Goal: Go to known website: Access a specific website the user already knows

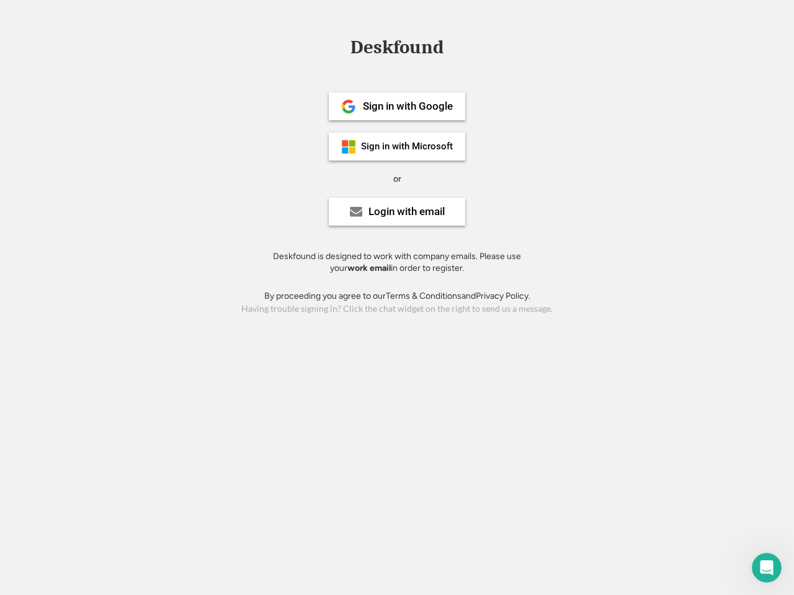
click at [397, 177] on div "or" at bounding box center [397, 179] width 8 height 12
click at [397, 50] on div "Deskfound" at bounding box center [396, 47] width 105 height 19
click at [339, 47] on div "Deskfound" at bounding box center [397, 50] width 794 height 24
click at [397, 50] on div "Deskfound" at bounding box center [396, 47] width 105 height 19
click at [397, 179] on div "or" at bounding box center [397, 179] width 8 height 12
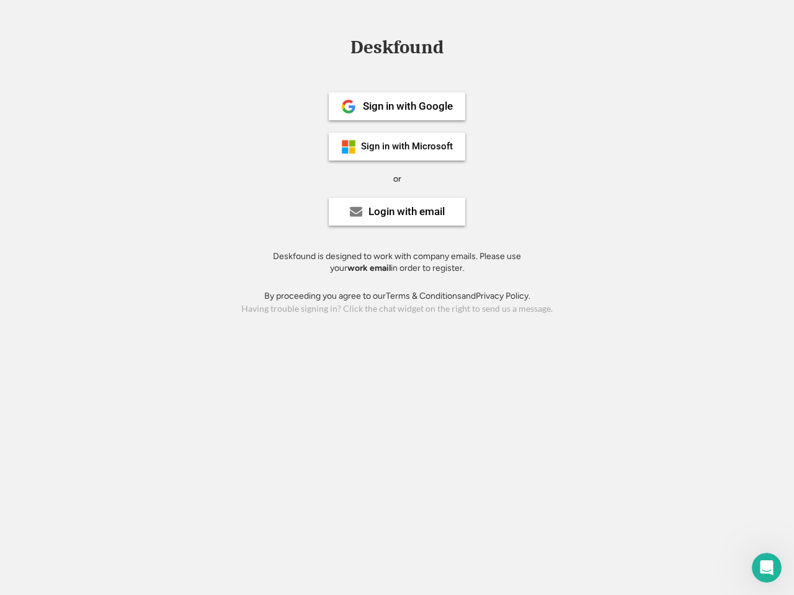
click at [397, 106] on div "Sign in with Google" at bounding box center [408, 106] width 90 height 11
click at [408, 106] on div "Sign in with Google" at bounding box center [408, 106] width 90 height 11
click at [349, 107] on img at bounding box center [348, 106] width 15 height 15
click at [397, 146] on div "Sign in with Microsoft" at bounding box center [407, 146] width 92 height 9
click at [408, 146] on div "Sign in with Microsoft" at bounding box center [407, 146] width 92 height 9
